Goal: Communication & Community: Answer question/provide support

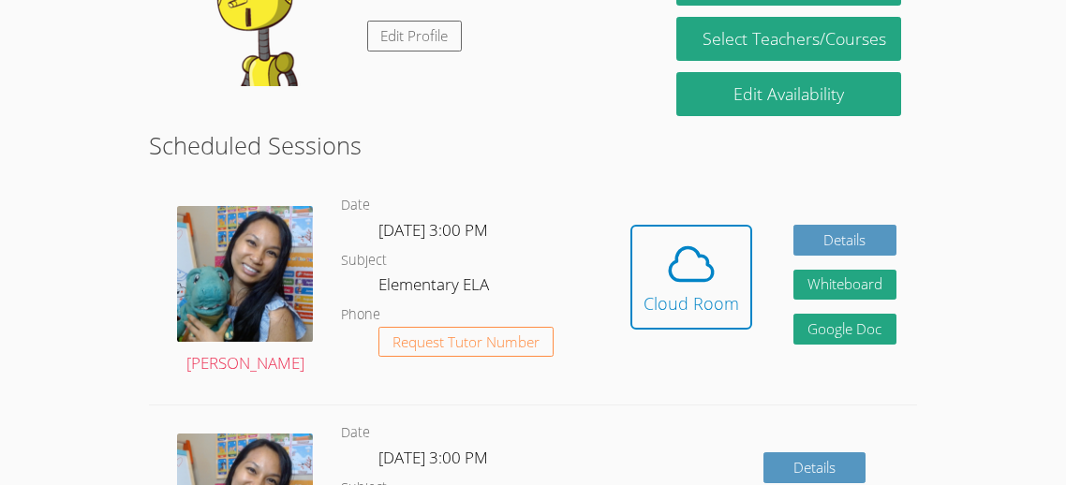
scroll to position [493, 0]
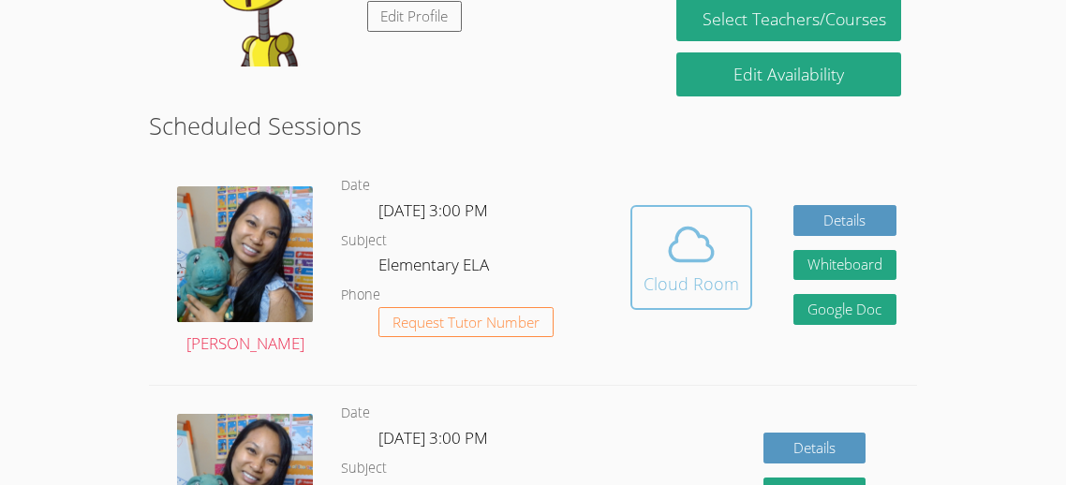
click at [674, 229] on icon at bounding box center [691, 245] width 43 height 33
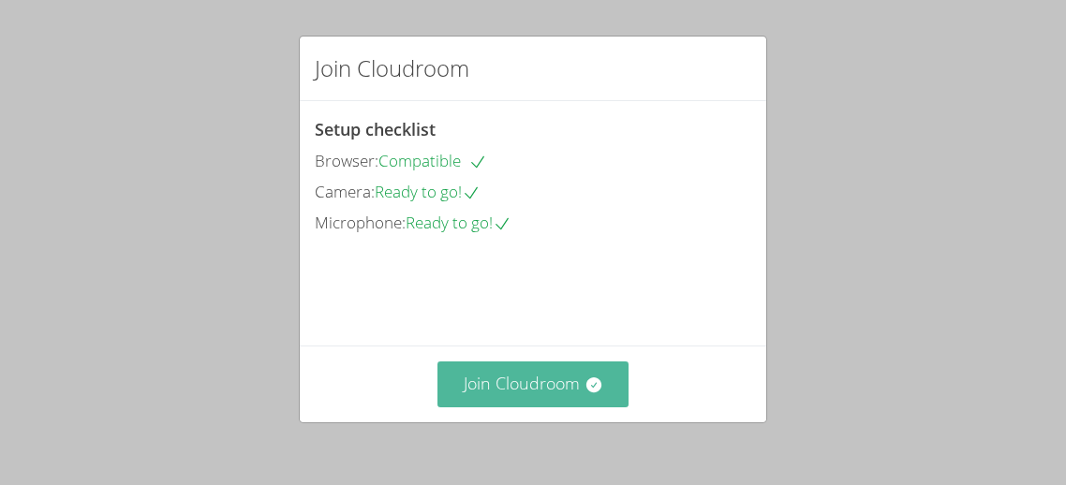
click at [527, 373] on button "Join Cloudroom" at bounding box center [534, 385] width 192 height 46
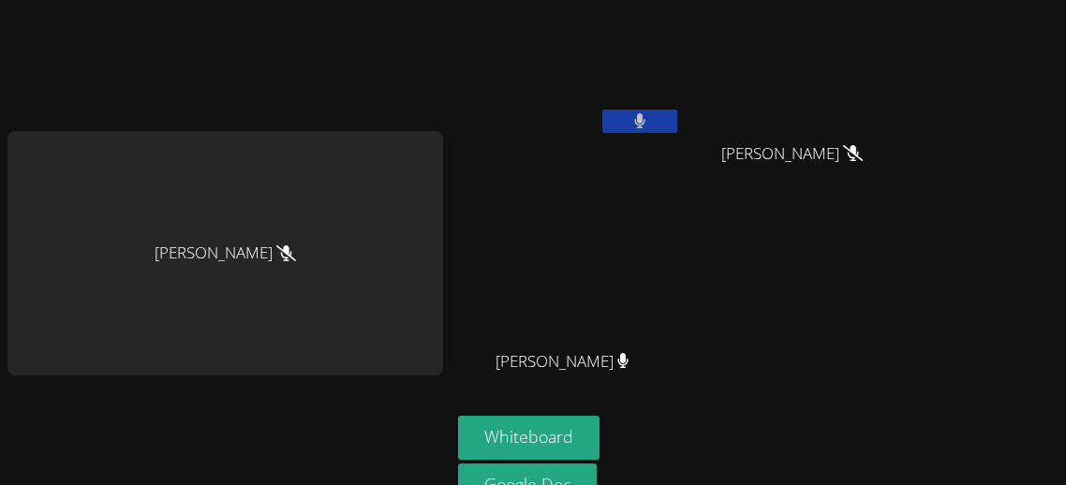
click at [607, 125] on button at bounding box center [639, 121] width 75 height 23
click at [630, 127] on icon at bounding box center [640, 121] width 20 height 16
click at [524, 421] on button "Whiteboard" at bounding box center [528, 438] width 141 height 44
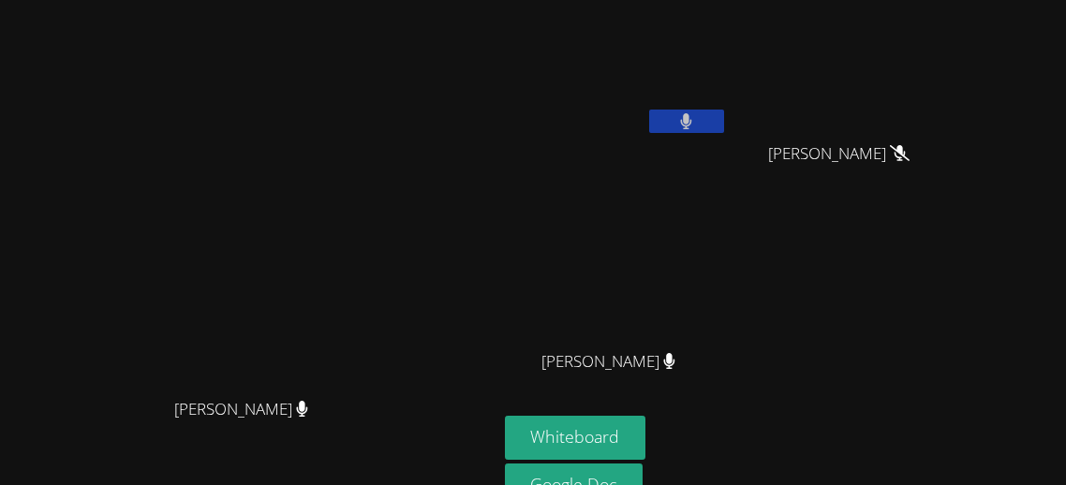
click at [724, 110] on button at bounding box center [686, 121] width 75 height 23
click at [696, 116] on icon at bounding box center [686, 121] width 20 height 16
click at [724, 117] on button at bounding box center [686, 121] width 75 height 23
click at [958, 474] on div "Whiteboard Google Doc Share Your Screen" at bounding box center [731, 493] width 453 height 155
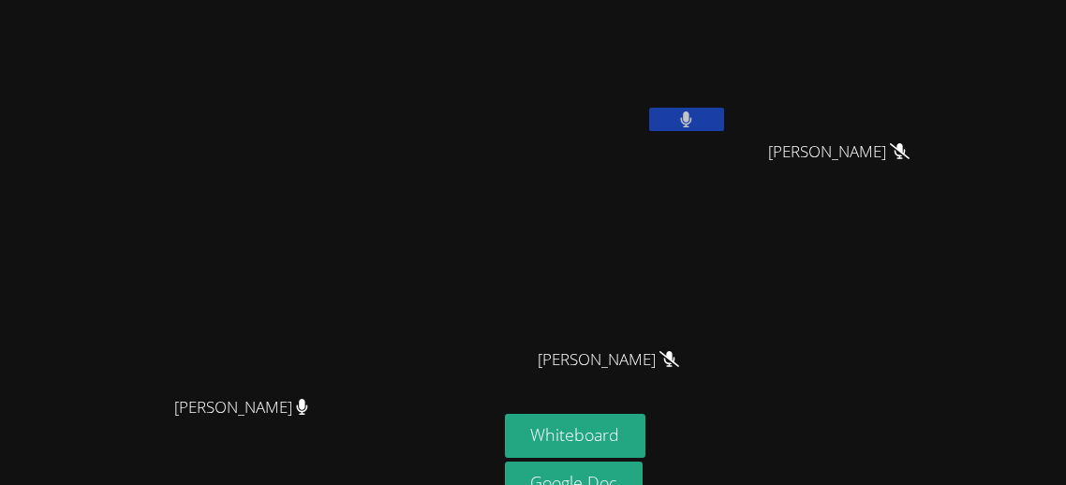
click at [724, 114] on button at bounding box center [686, 119] width 75 height 23
click at [724, 120] on button at bounding box center [686, 119] width 75 height 23
click at [728, 149] on div "Binh Nguyen" at bounding box center [616, 106] width 223 height 200
click at [724, 111] on button at bounding box center [686, 119] width 75 height 23
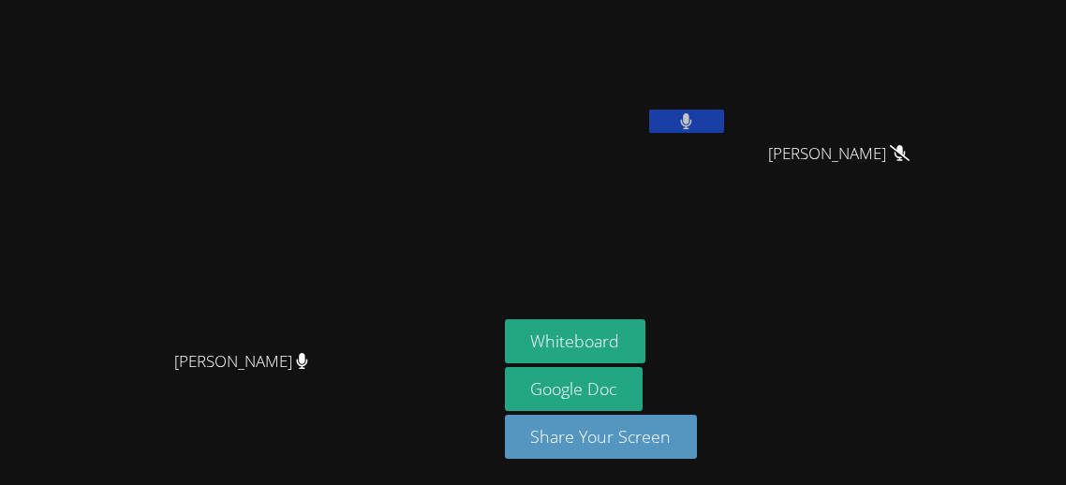
scroll to position [0, 0]
click at [724, 130] on button at bounding box center [686, 121] width 75 height 23
click at [696, 115] on icon at bounding box center [686, 121] width 20 height 16
click at [692, 120] on icon at bounding box center [686, 121] width 12 height 16
click at [724, 115] on button at bounding box center [686, 121] width 75 height 23
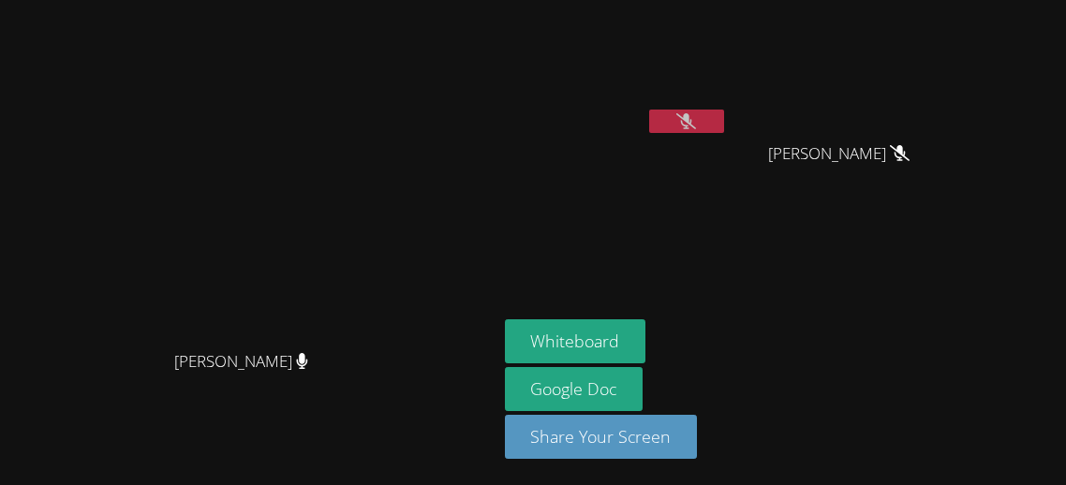
click at [728, 156] on div "Binh Nguyen" at bounding box center [616, 107] width 223 height 200
click at [696, 118] on icon at bounding box center [686, 121] width 20 height 16
click at [728, 104] on video at bounding box center [616, 70] width 223 height 126
click at [724, 129] on button at bounding box center [686, 121] width 75 height 23
click at [692, 117] on icon at bounding box center [686, 121] width 11 height 16
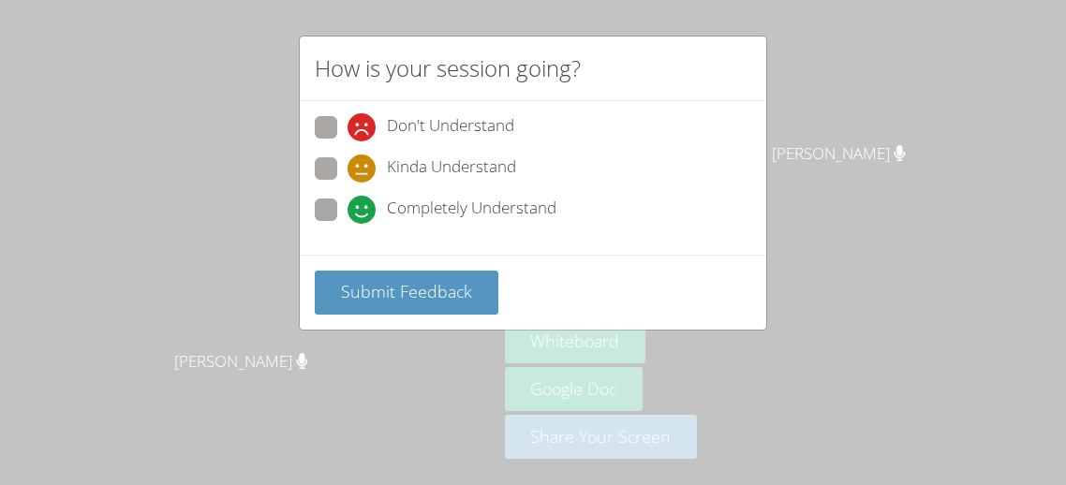
click at [439, 123] on span "Don't Understand" at bounding box center [450, 127] width 127 height 28
click at [363, 123] on input "Don't Understand" at bounding box center [356, 124] width 16 height 16
radio input "true"
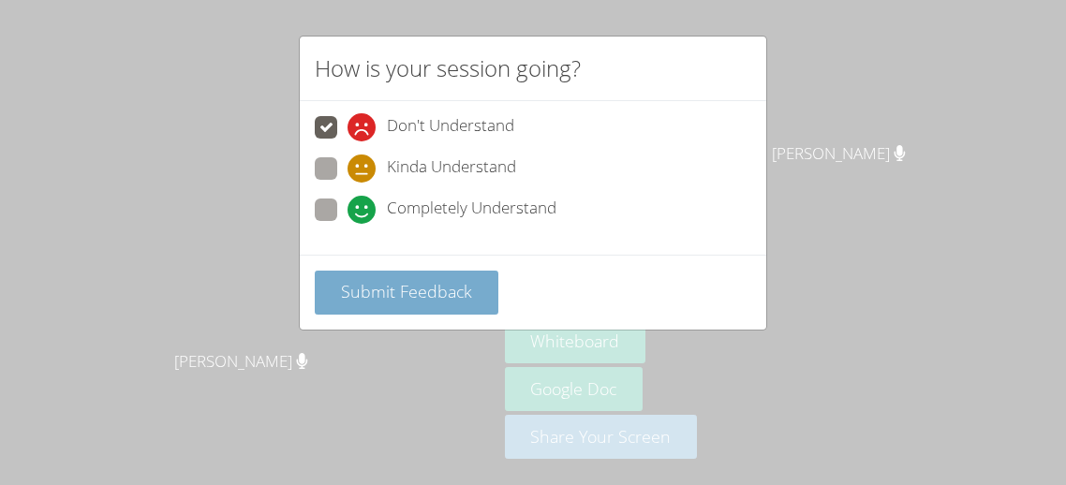
click at [408, 291] on span "Submit Feedback" at bounding box center [406, 291] width 131 height 22
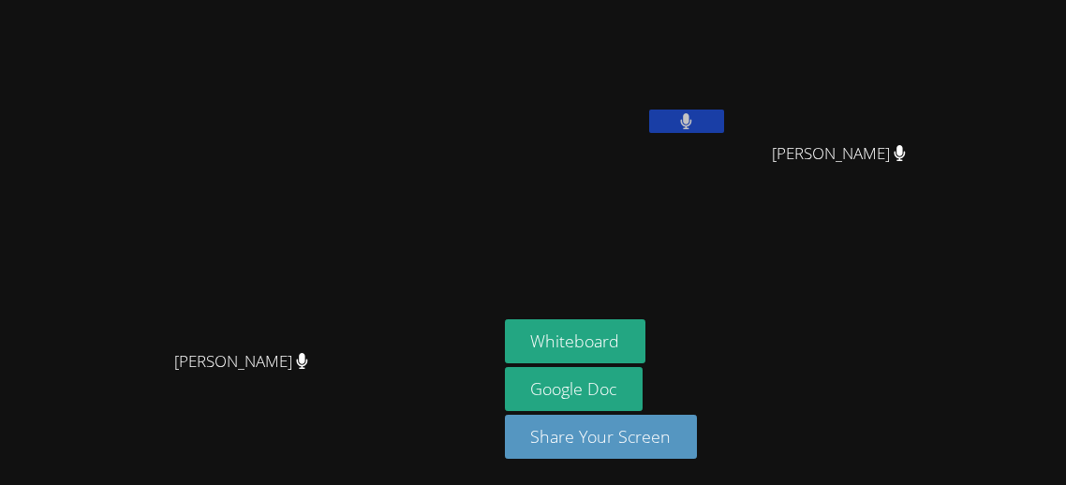
click at [724, 119] on button at bounding box center [686, 121] width 75 height 23
click at [724, 129] on button at bounding box center [686, 121] width 75 height 23
click at [728, 62] on video at bounding box center [616, 70] width 223 height 126
click at [728, 60] on video at bounding box center [616, 70] width 223 height 126
click at [728, 110] on video at bounding box center [616, 70] width 223 height 126
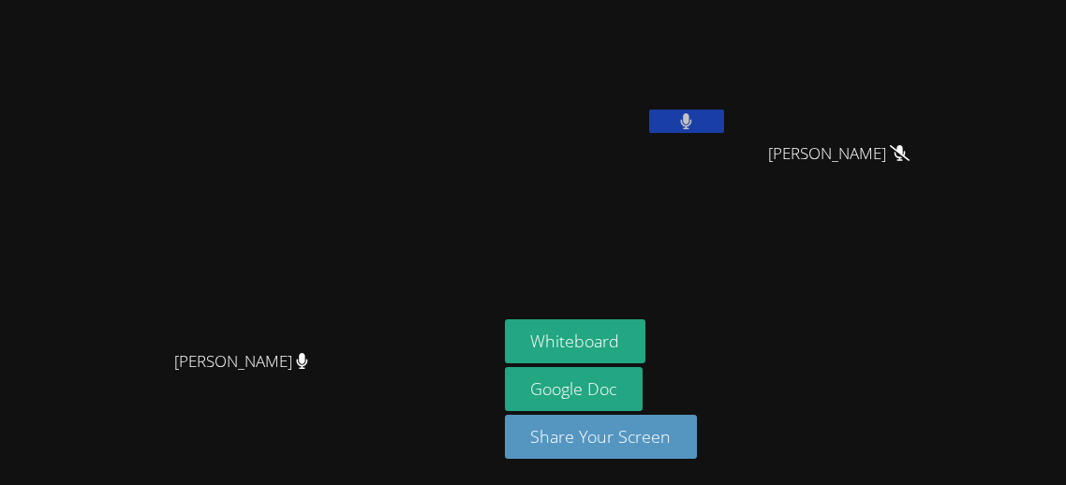
click at [692, 119] on icon at bounding box center [686, 121] width 11 height 16
click at [724, 130] on button at bounding box center [686, 121] width 75 height 23
click at [389, 196] on video at bounding box center [248, 204] width 281 height 271
